Goal: Information Seeking & Learning: Check status

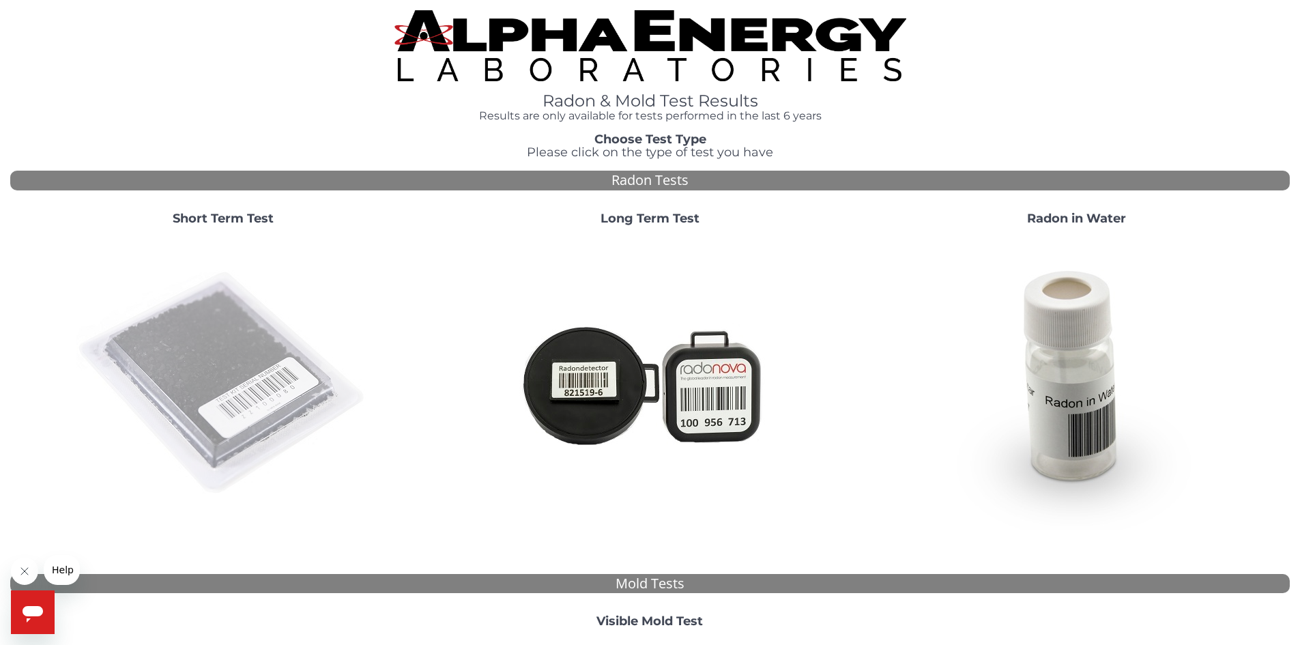
click at [202, 345] on img at bounding box center [222, 383] width 293 height 293
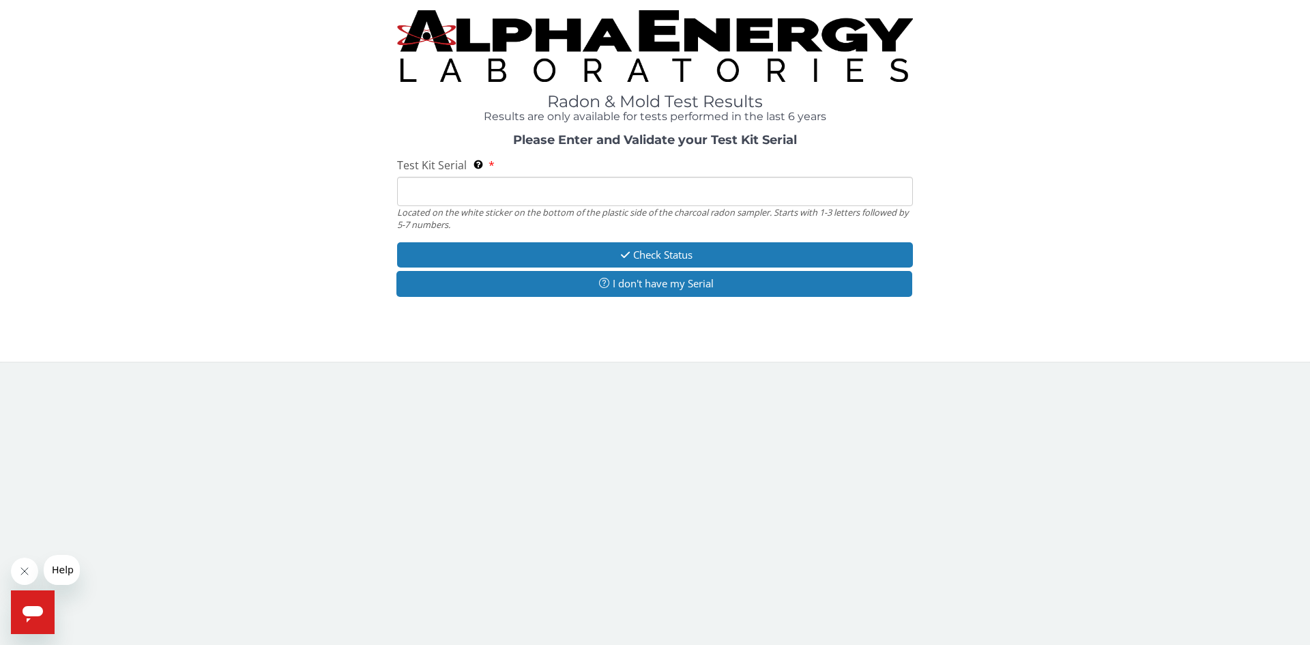
click at [431, 195] on input "Test Kit Serial Located on the white sticker on the bottom of the plastic side …" at bounding box center [655, 191] width 516 height 29
type input "FE439392"
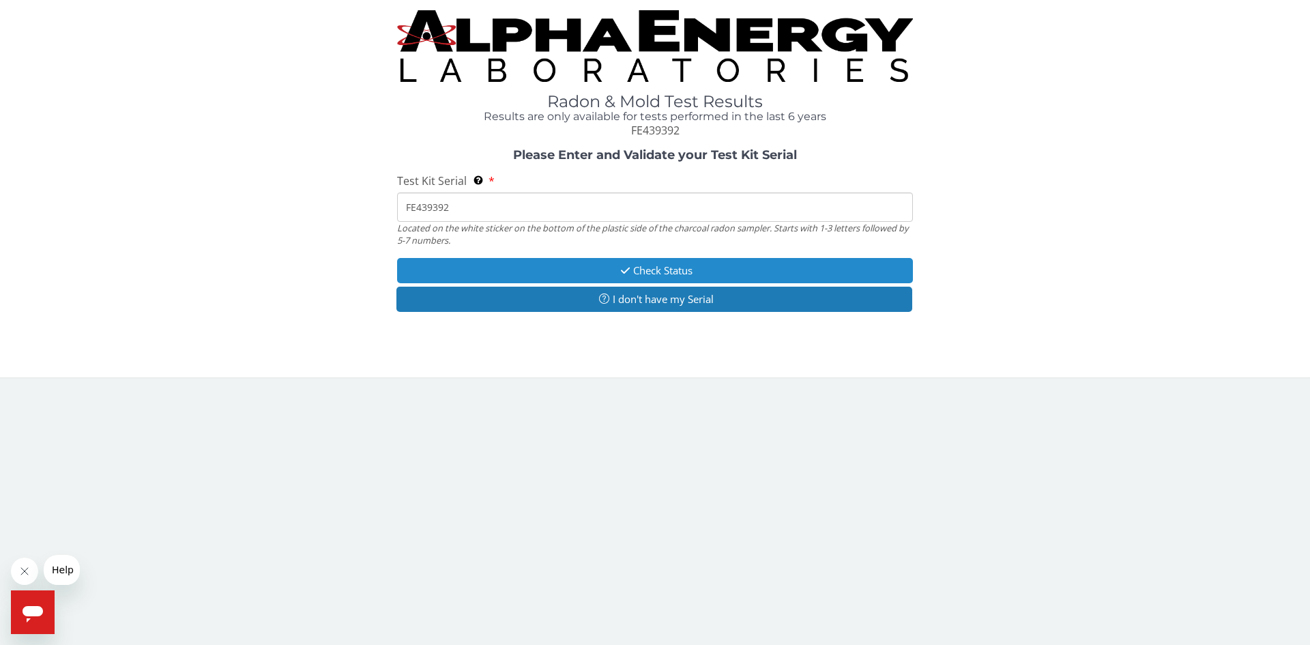
click at [692, 272] on button "Check Status" at bounding box center [655, 270] width 516 height 25
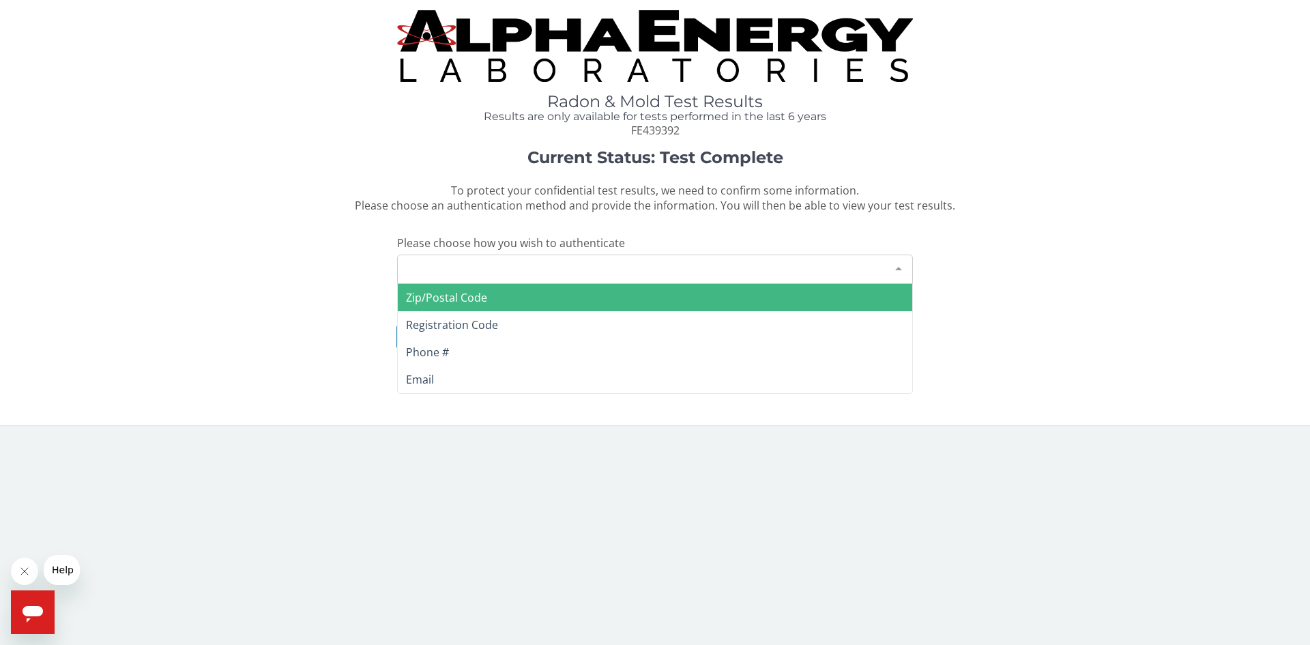
click at [556, 262] on div "Please make a selection" at bounding box center [655, 269] width 516 height 29
click at [518, 301] on span "Zip/Postal Code" at bounding box center [655, 297] width 515 height 27
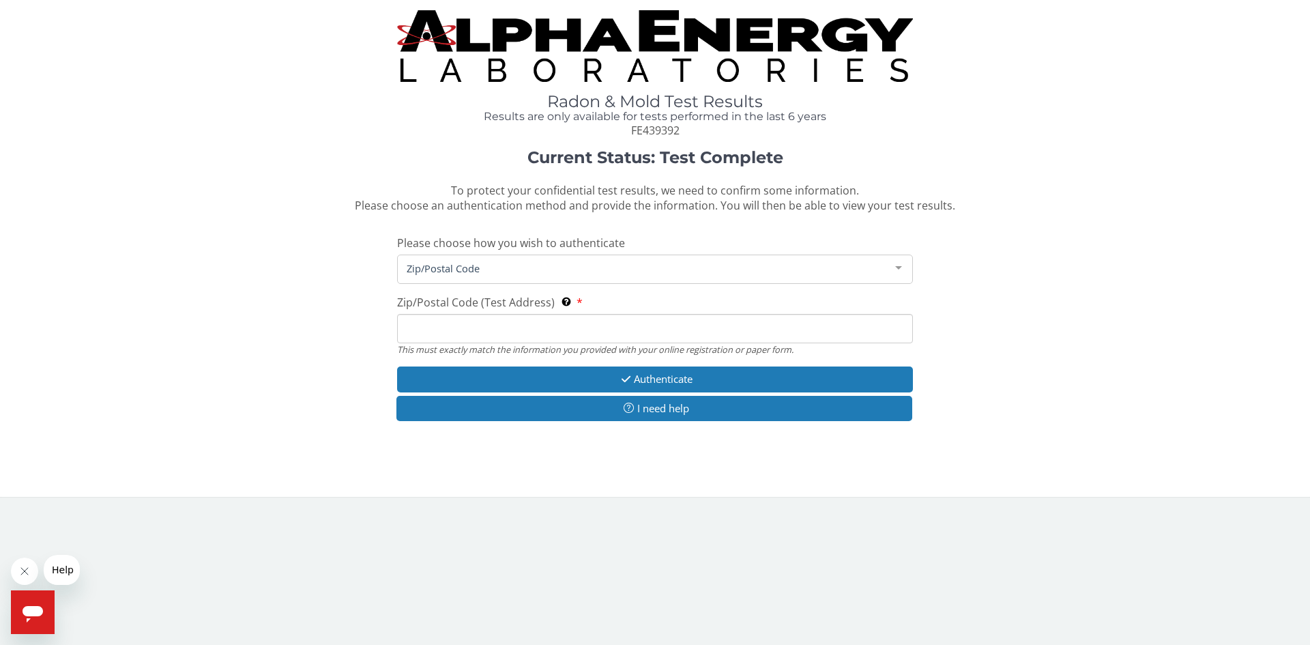
click at [503, 328] on input "Zip/Postal Code (Test Address) This must exactly match the information you prov…" at bounding box center [655, 328] width 516 height 29
type input "19475"
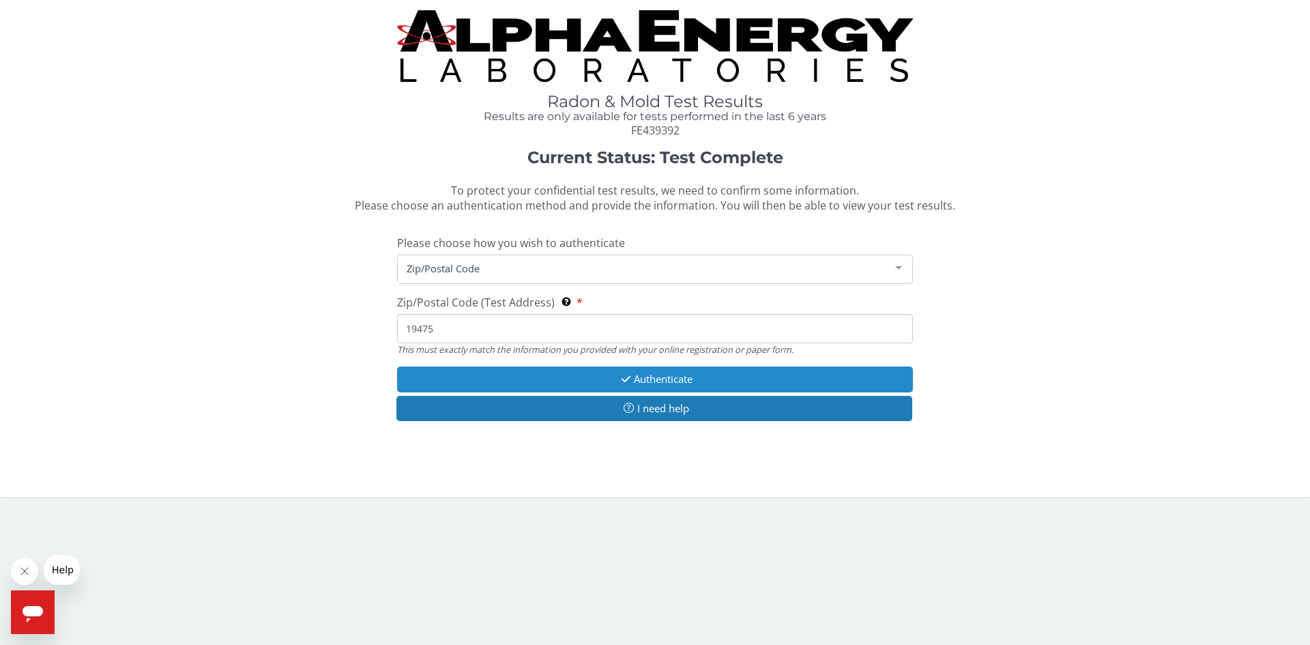
click at [635, 386] on button "Authenticate" at bounding box center [655, 378] width 516 height 25
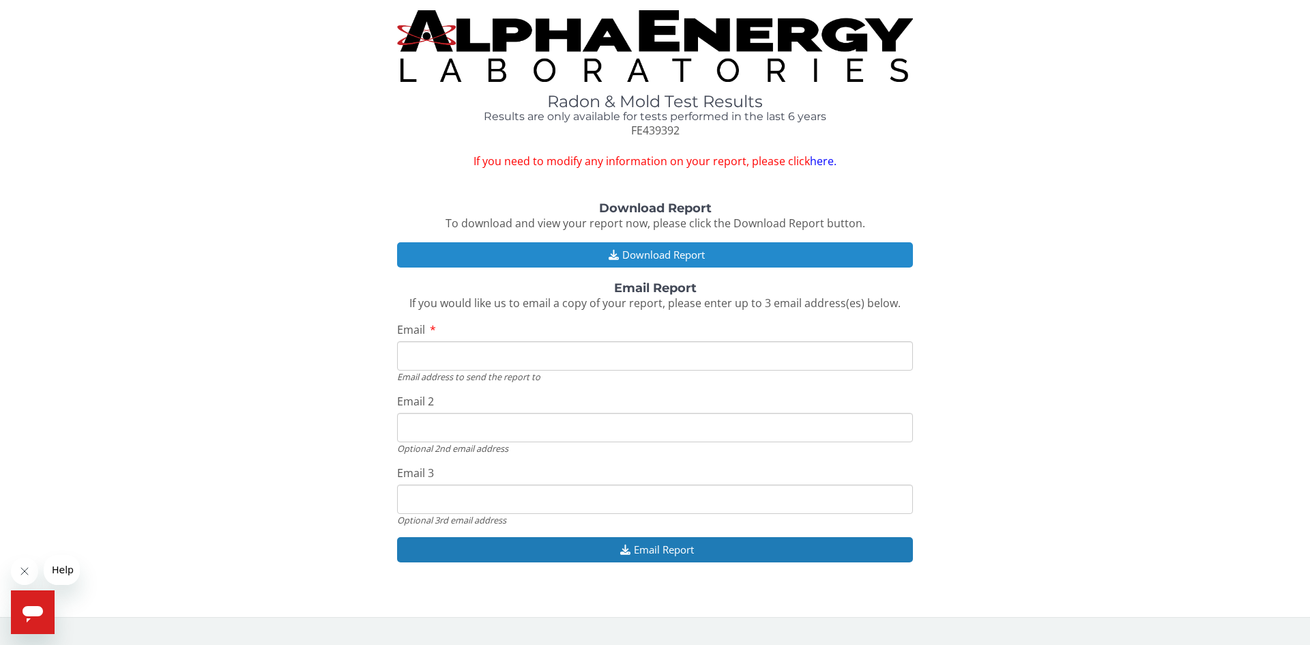
click at [736, 253] on button "Download Report" at bounding box center [655, 254] width 516 height 25
